Goal: Transaction & Acquisition: Purchase product/service

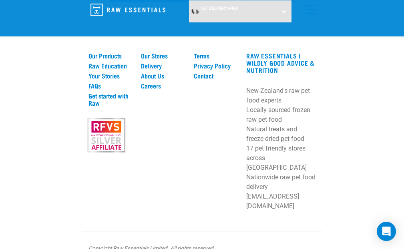
scroll to position [1673, 0]
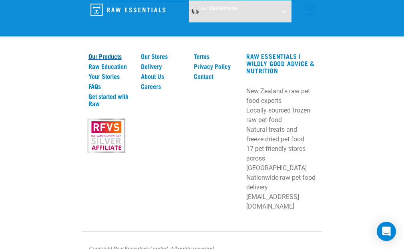
click at [103, 60] on link "Our Products" at bounding box center [110, 56] width 43 height 7
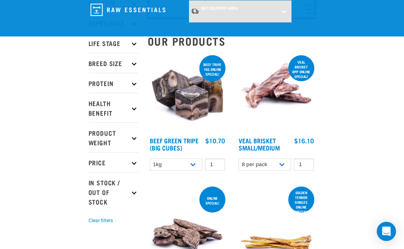
scroll to position [80, 0]
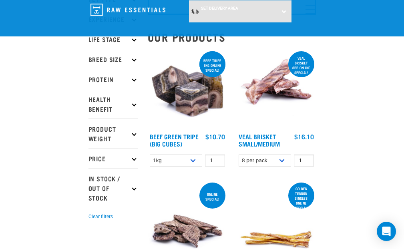
click at [135, 77] on icon at bounding box center [134, 79] width 4 height 4
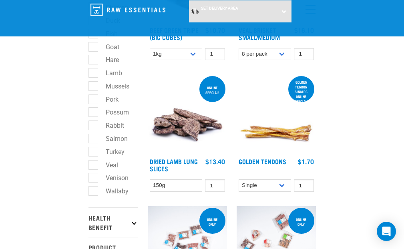
scroll to position [189, 0]
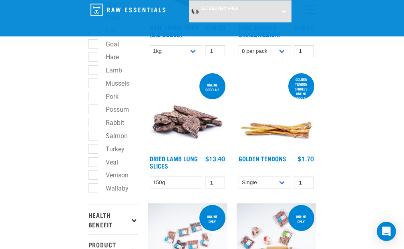
click at [93, 177] on label "Venison" at bounding box center [112, 175] width 39 height 10
click at [92, 177] on input "Venison" at bounding box center [91, 174] width 5 height 5
checkbox input "true"
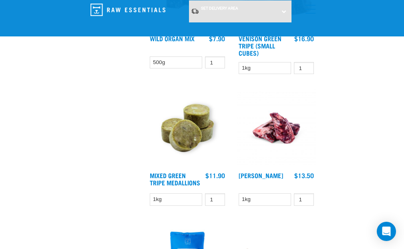
scroll to position [1117, 0]
click at [305, 75] on input "2" at bounding box center [304, 68] width 20 height 12
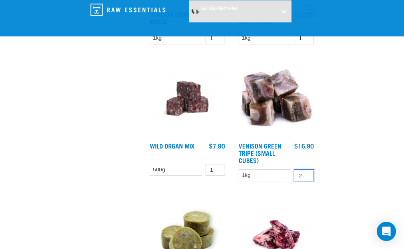
scroll to position [1007, 0]
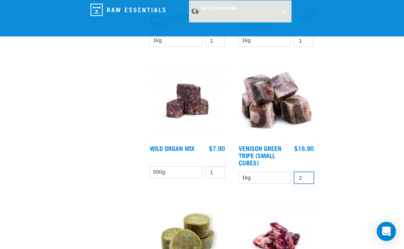
type input "3"
click at [304, 184] on input "3" at bounding box center [304, 178] width 20 height 12
click at [260, 164] on link "Venison Green Tripe (Small Cubes)" at bounding box center [260, 155] width 43 height 18
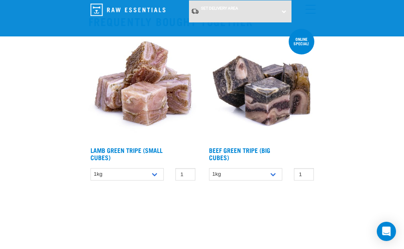
scroll to position [766, 0]
click at [246, 148] on link "Beef Green Tripe (Big Cubes)" at bounding box center [239, 153] width 61 height 11
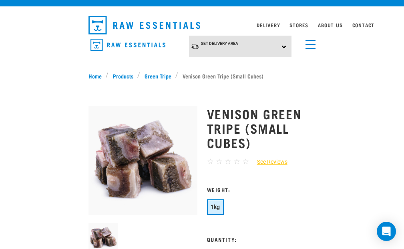
scroll to position [8, 0]
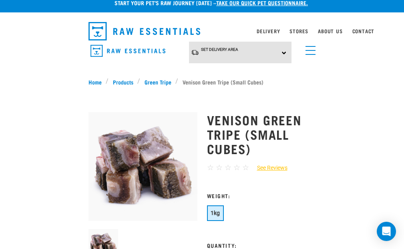
click at [284, 51] on div "Set Delivery Area North Island South Island" at bounding box center [240, 53] width 103 height 22
click at [243, 86] on link "[GEOGRAPHIC_DATA]" at bounding box center [229, 87] width 80 height 13
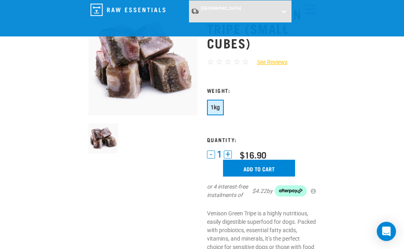
scroll to position [53, 0]
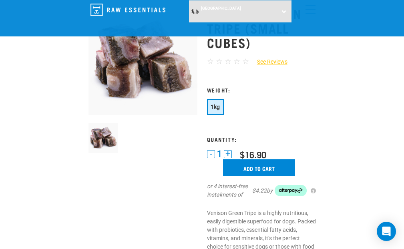
click at [229, 153] on button "+" at bounding box center [228, 154] width 8 height 8
click at [229, 152] on button "+" at bounding box center [228, 154] width 8 height 8
click at [249, 167] on input "Add to cart" at bounding box center [259, 168] width 72 height 17
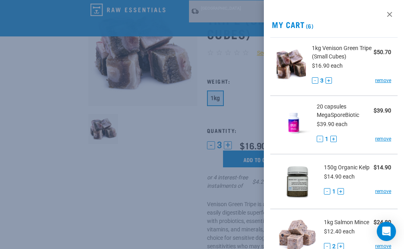
scroll to position [63, 0]
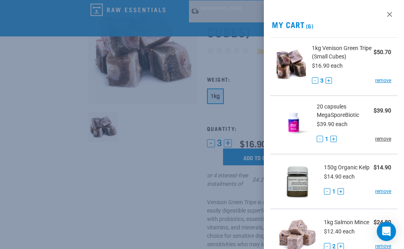
click at [380, 139] on link "remove" at bounding box center [384, 138] width 16 height 7
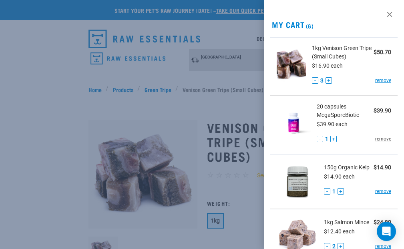
click at [377, 139] on link "remove" at bounding box center [384, 138] width 16 height 7
click at [378, 195] on link "remove" at bounding box center [384, 191] width 16 height 7
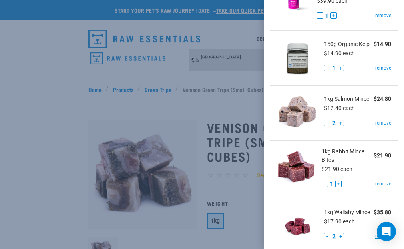
scroll to position [131, 0]
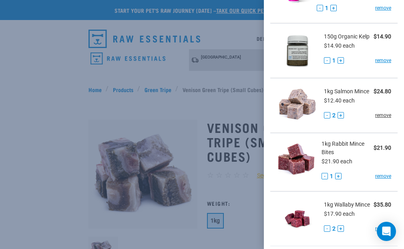
click at [378, 119] on link "remove" at bounding box center [384, 115] width 16 height 7
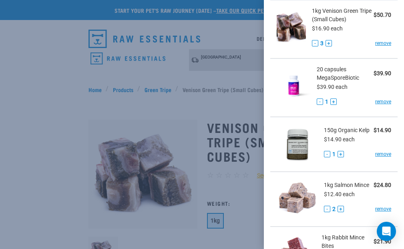
scroll to position [36, 0]
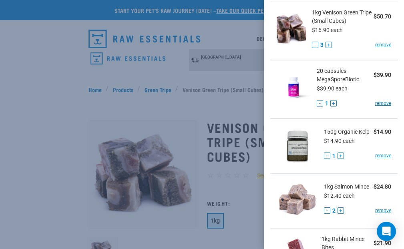
click at [317, 102] on button "-" at bounding box center [320, 103] width 6 height 6
click at [317, 103] on button "-" at bounding box center [320, 103] width 6 height 6
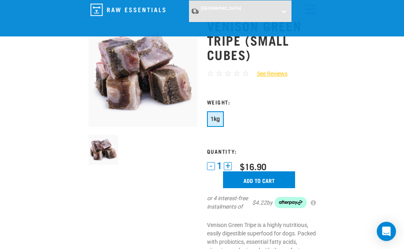
scroll to position [73, 0]
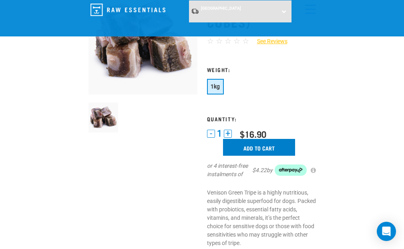
click at [267, 145] on input "Add to cart" at bounding box center [259, 147] width 72 height 17
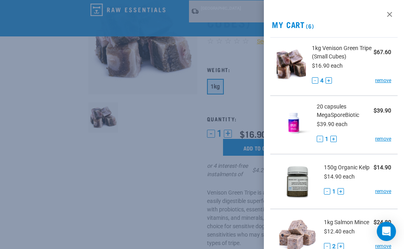
click at [318, 137] on button "-" at bounding box center [320, 139] width 6 height 6
click at [317, 139] on button "-" at bounding box center [320, 139] width 6 height 6
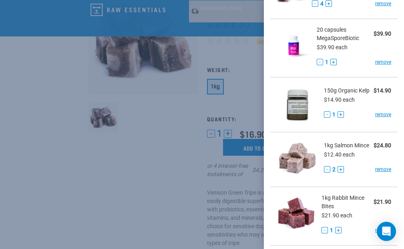
scroll to position [87, 0]
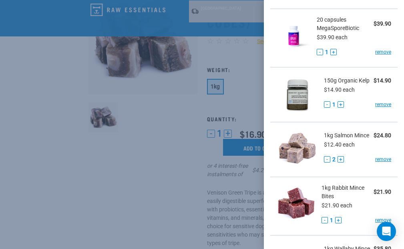
click at [325, 163] on button "-" at bounding box center [327, 159] width 6 height 6
click at [377, 163] on link "remove" at bounding box center [384, 159] width 16 height 7
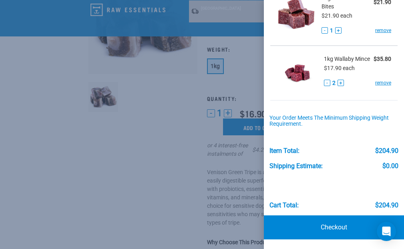
scroll to position [99, 0]
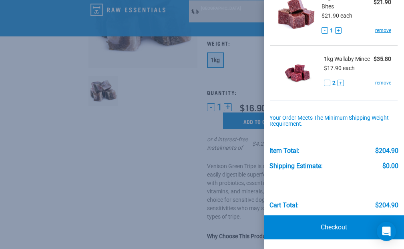
click at [335, 226] on link "Checkout" at bounding box center [334, 228] width 140 height 24
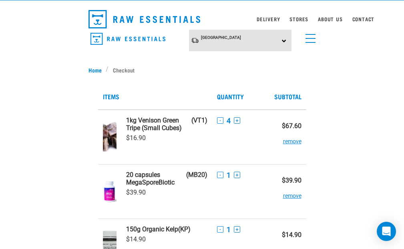
scroll to position [20, 0]
click at [289, 196] on button "remove" at bounding box center [292, 192] width 18 height 16
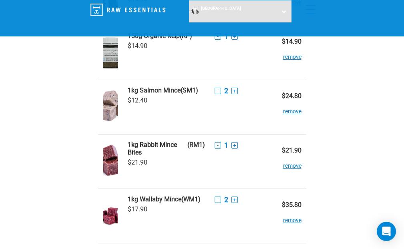
scroll to position [99, 0]
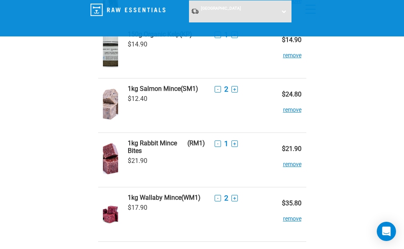
click at [290, 109] on button "remove" at bounding box center [292, 106] width 18 height 16
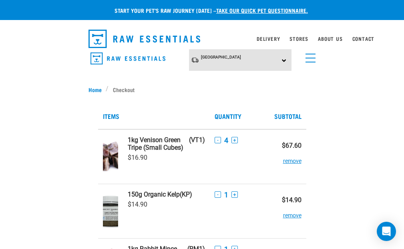
scroll to position [0, 0]
click at [95, 90] on link "Home" at bounding box center [98, 89] width 18 height 8
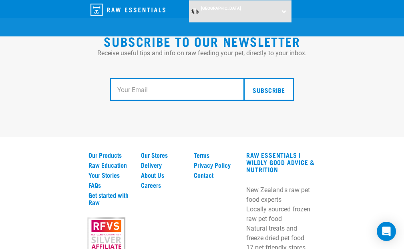
scroll to position [1577, 0]
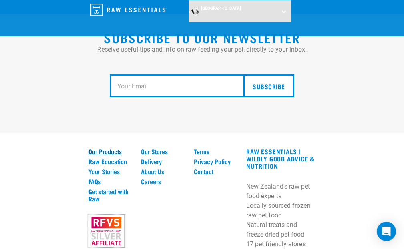
click at [109, 154] on link "Our Products" at bounding box center [110, 151] width 43 height 7
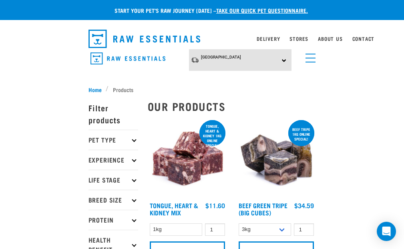
click at [133, 218] on p "Protein" at bounding box center [114, 220] width 50 height 20
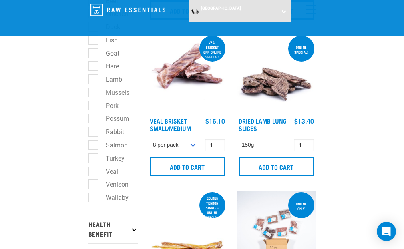
scroll to position [179, 0]
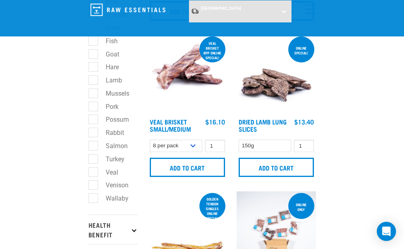
click at [95, 144] on label "Salmon" at bounding box center [112, 146] width 38 height 10
click at [94, 144] on input "Salmon" at bounding box center [91, 144] width 5 height 5
checkbox input "true"
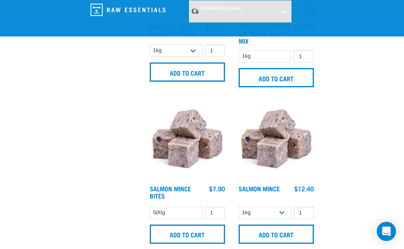
scroll to position [600, 0]
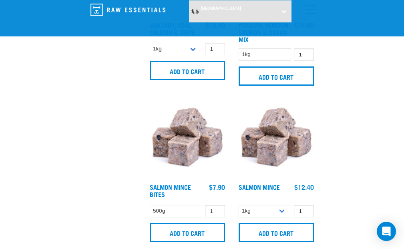
click at [276, 161] on img at bounding box center [276, 139] width 79 height 79
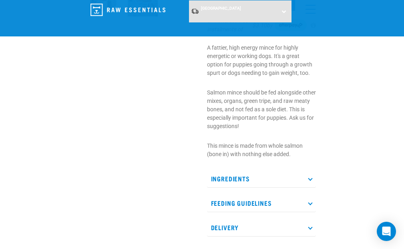
scroll to position [198, 0]
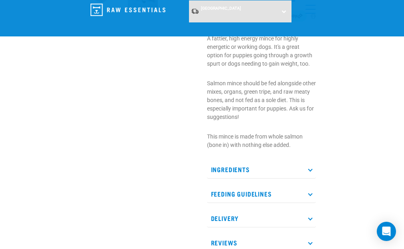
click at [311, 169] on icon at bounding box center [310, 169] width 4 height 4
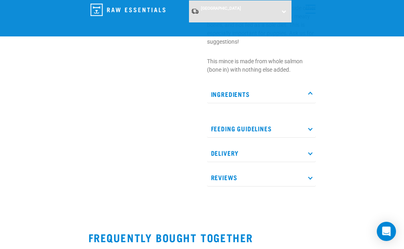
scroll to position [275, 0]
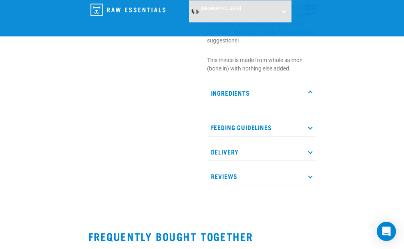
click at [311, 175] on icon at bounding box center [310, 176] width 4 height 4
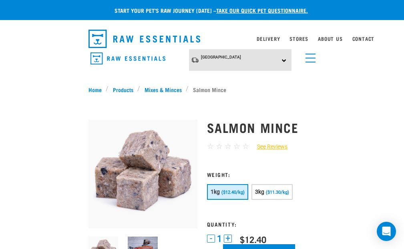
scroll to position [0, 0]
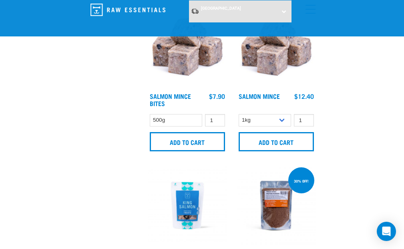
scroll to position [680, 0]
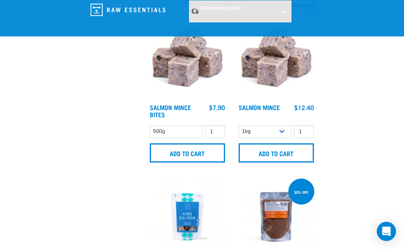
click at [191, 85] on img at bounding box center [187, 59] width 79 height 79
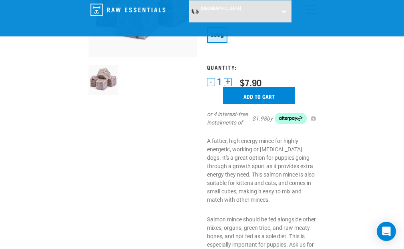
scroll to position [105, 0]
